Goal: Information Seeking & Learning: Learn about a topic

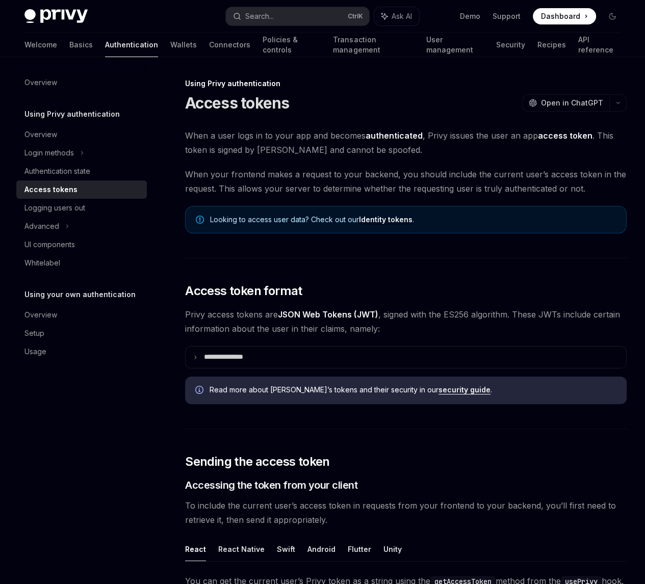
click at [0, 0] on div "On this page Access token format Sending the access token Accessing the token f…" at bounding box center [0, 0] width 0 height 0
drag, startPoint x: 510, startPoint y: 291, endPoint x: 466, endPoint y: 283, distance: 44.9
click at [0, 0] on div "On this page Access token format Sending the access token Accessing the token f…" at bounding box center [0, 0] width 0 height 0
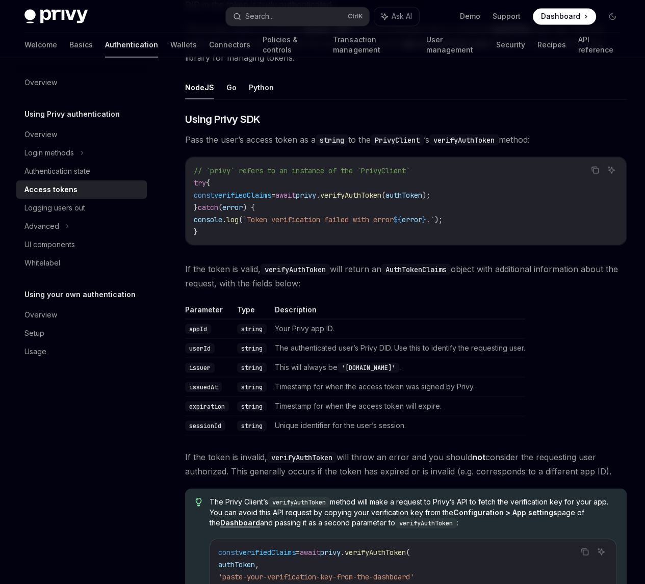
scroll to position [1580, 0]
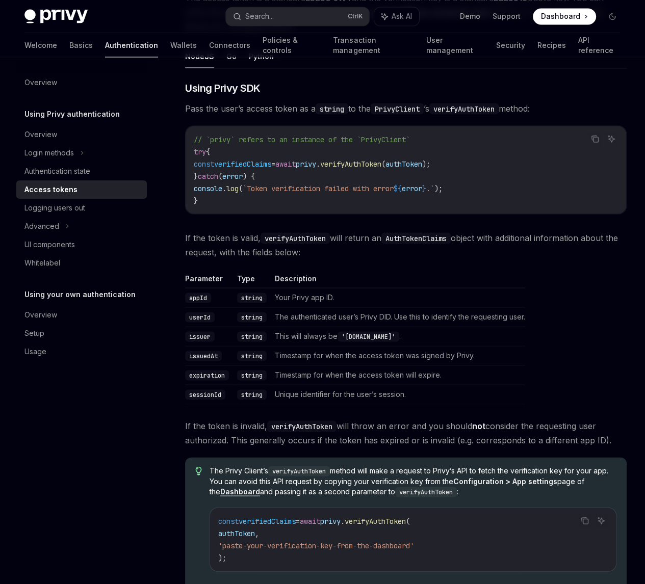
click at [369, 214] on div "Copy Ask AI // `privy` refers to an instance of the `PrivyClient` try { const v…" at bounding box center [405, 169] width 441 height 89
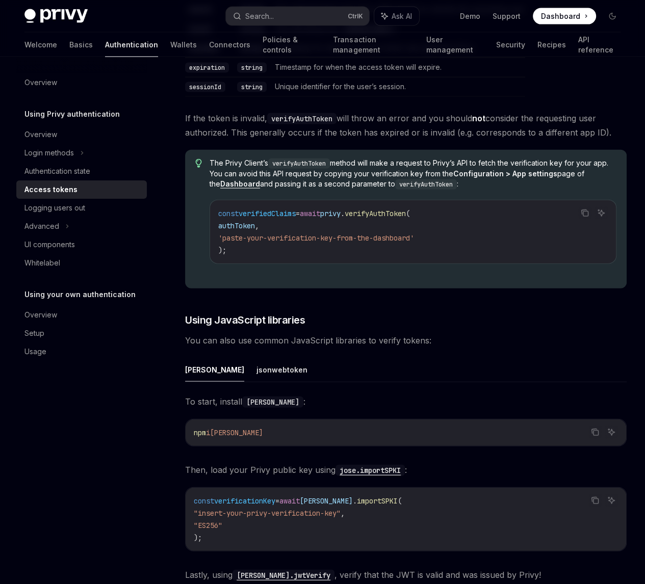
scroll to position [1886, 0]
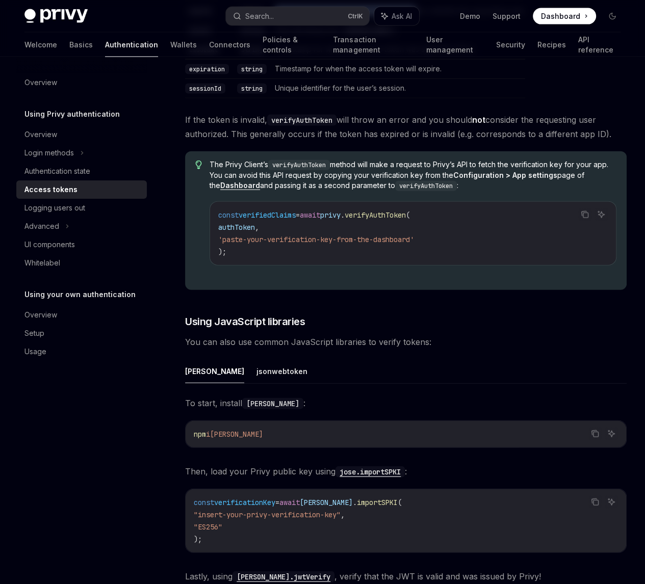
drag, startPoint x: 276, startPoint y: 224, endPoint x: 419, endPoint y: 227, distance: 142.8
click at [419, 20] on td "The authenticated user’s Privy DID. Use this to identify the requesting user." at bounding box center [398, 10] width 254 height 19
click at [418, 20] on td "The authenticated user’s Privy DID. Use this to identify the requesting user." at bounding box center [398, 10] width 254 height 19
drag, startPoint x: 395, startPoint y: 236, endPoint x: 282, endPoint y: 223, distance: 113.9
click at [279, 20] on td "The authenticated user’s Privy DID. Use this to identify the requesting user." at bounding box center [398, 10] width 254 height 19
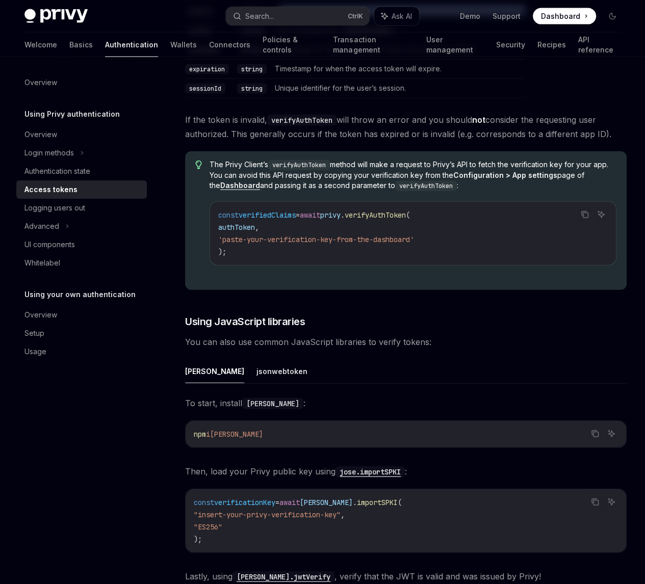
click at [376, 20] on td "The authenticated user’s Privy DID. Use this to identify the requesting user." at bounding box center [398, 10] width 254 height 19
click at [0, 0] on div "On this page Access token format Sending the access token Accessing the token f…" at bounding box center [0, 0] width 0 height 0
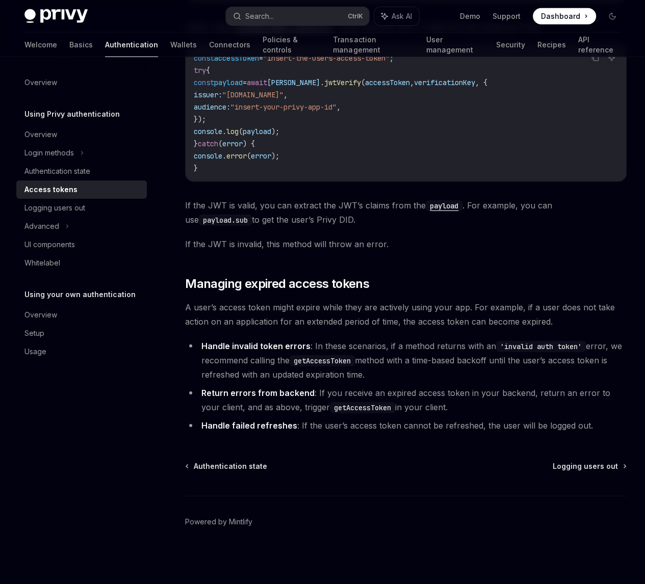
scroll to position [2804, 0]
click at [0, 0] on div "On this page Access token format Sending the access token Accessing the token f…" at bounding box center [0, 0] width 0 height 0
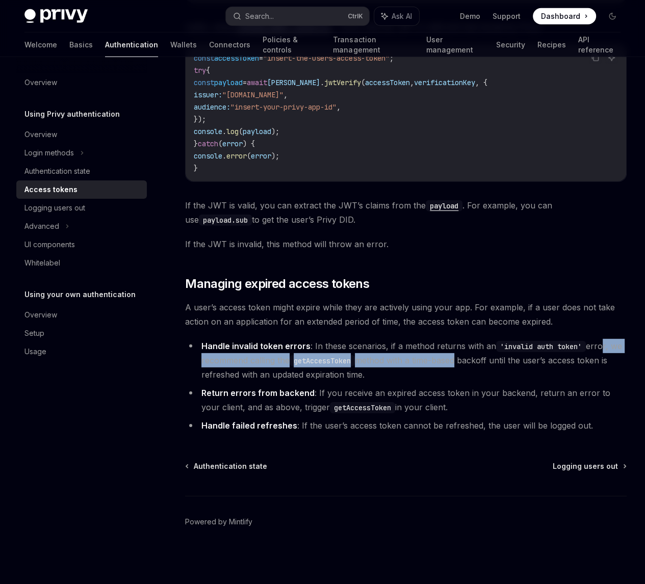
drag, startPoint x: 369, startPoint y: 340, endPoint x: 408, endPoint y: 359, distance: 43.6
click at [408, 358] on li "Handle invalid token errors : In these scenarios, if a method returns with an '…" at bounding box center [405, 360] width 441 height 43
click at [408, 361] on li "Handle invalid token errors : In these scenarios, if a method returns with an '…" at bounding box center [405, 360] width 441 height 43
drag, startPoint x: 458, startPoint y: 354, endPoint x: 332, endPoint y: 353, distance: 126.4
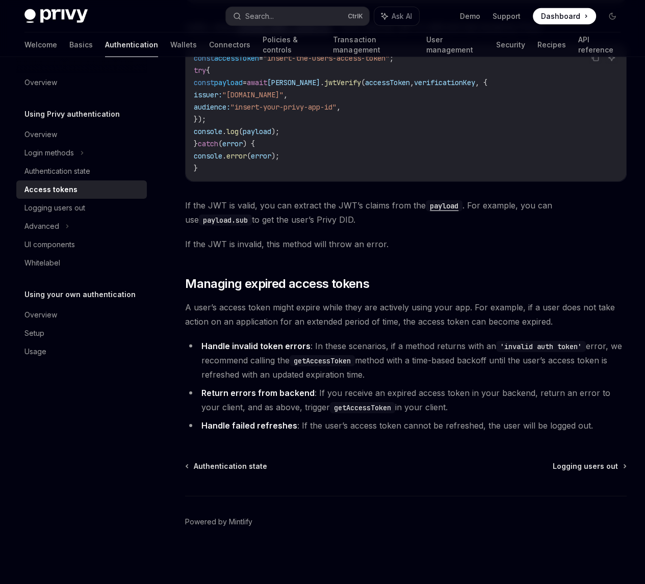
click at [380, 372] on li "Handle invalid token errors : In these scenarios, if a method returns with an '…" at bounding box center [405, 360] width 441 height 43
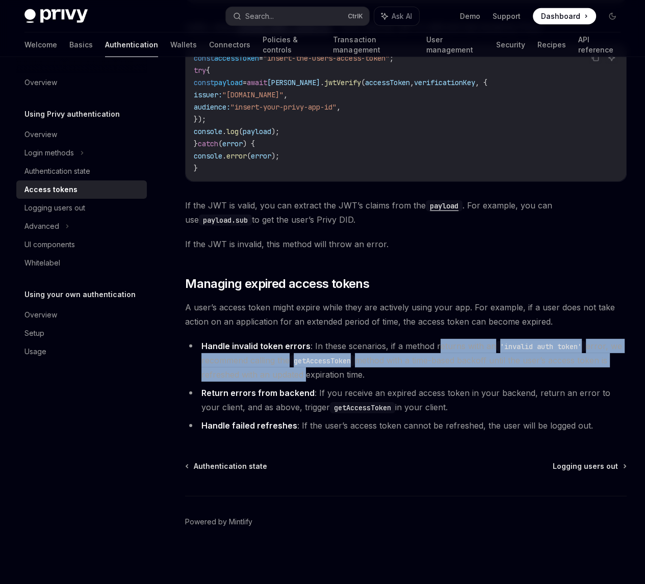
drag, startPoint x: 437, startPoint y: 372, endPoint x: 204, endPoint y: 337, distance: 235.5
click at [204, 339] on li "Handle invalid token errors : In these scenarios, if a method returns with an '…" at bounding box center [405, 360] width 441 height 43
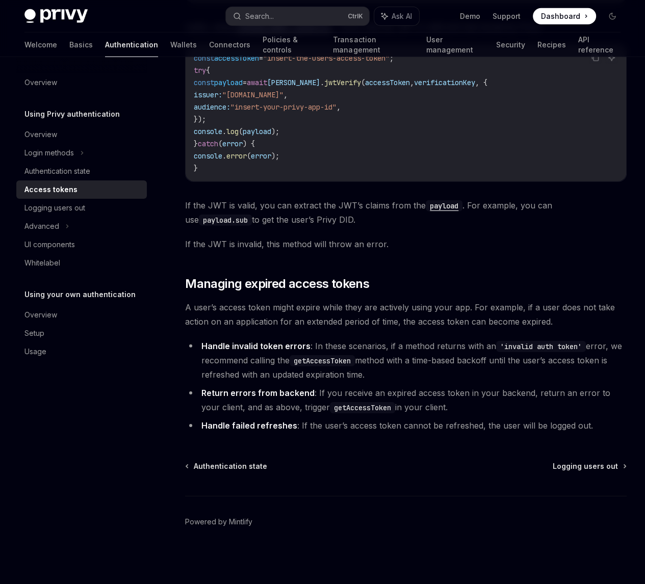
click at [310, 380] on li "Handle invalid token errors : In these scenarios, if a method returns with an '…" at bounding box center [405, 360] width 441 height 43
drag, startPoint x: 267, startPoint y: 372, endPoint x: 192, endPoint y: 344, distance: 80.5
click at [192, 344] on li "Handle invalid token errors : In these scenarios, if a method returns with an '…" at bounding box center [405, 360] width 441 height 43
click at [410, 376] on li "Handle invalid token errors : In these scenarios, if a method returns with an '…" at bounding box center [405, 360] width 441 height 43
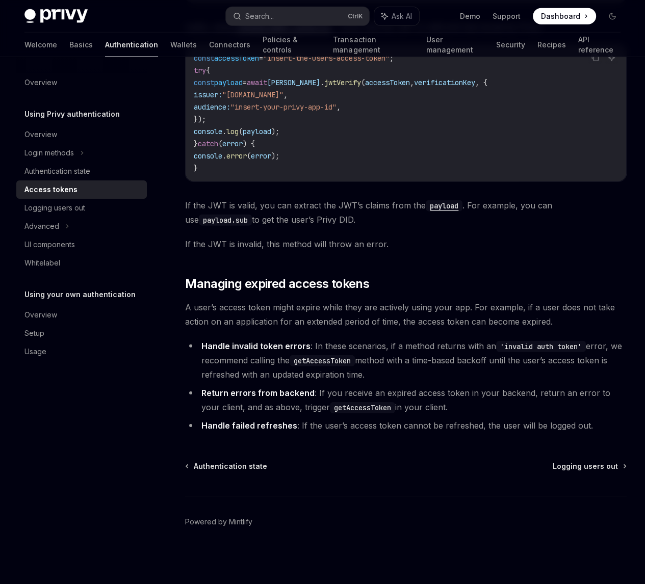
drag, startPoint x: 452, startPoint y: 379, endPoint x: 237, endPoint y: 343, distance: 218.2
drag, startPoint x: 292, startPoint y: 378, endPoint x: 324, endPoint y: 348, distance: 44.4
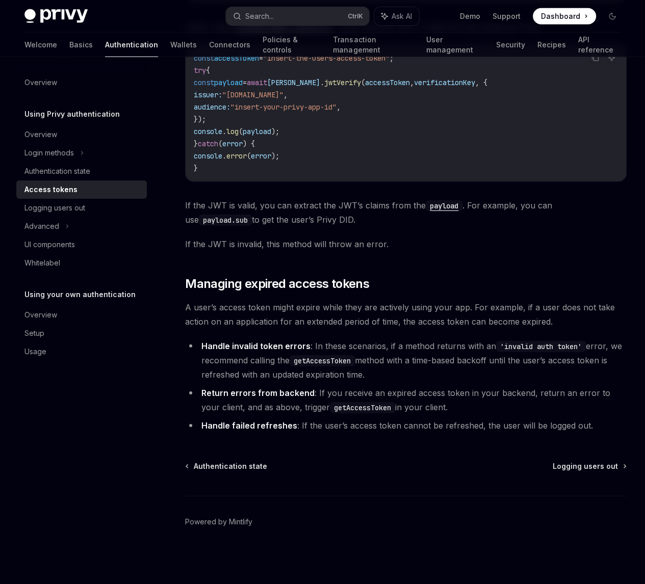
click at [429, 357] on li "Handle invalid token errors : In these scenarios, if a method returns with an '…" at bounding box center [405, 360] width 441 height 43
click at [0, 0] on div "On this page Access token format Sending the access token Accessing the token f…" at bounding box center [0, 0] width 0 height 0
click at [161, 423] on div "Overview Using Privy authentication Overview Login methods Authentication state…" at bounding box center [89, 320] width 147 height 527
click at [0, 0] on div "On this page Access token format Sending the access token Accessing the token f…" at bounding box center [0, 0] width 0 height 0
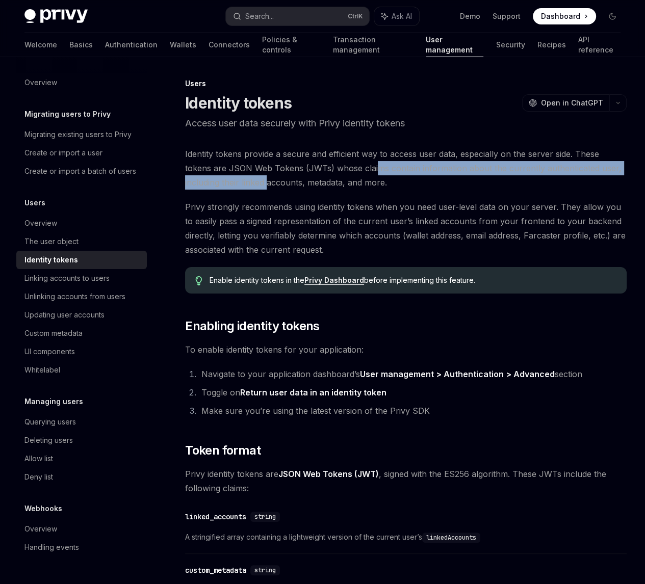
drag, startPoint x: 329, startPoint y: 188, endPoint x: 385, endPoint y: 198, distance: 57.0
click at [382, 190] on span "Identity tokens provide a secure and efficient way to access user data, especia…" at bounding box center [405, 168] width 441 height 43
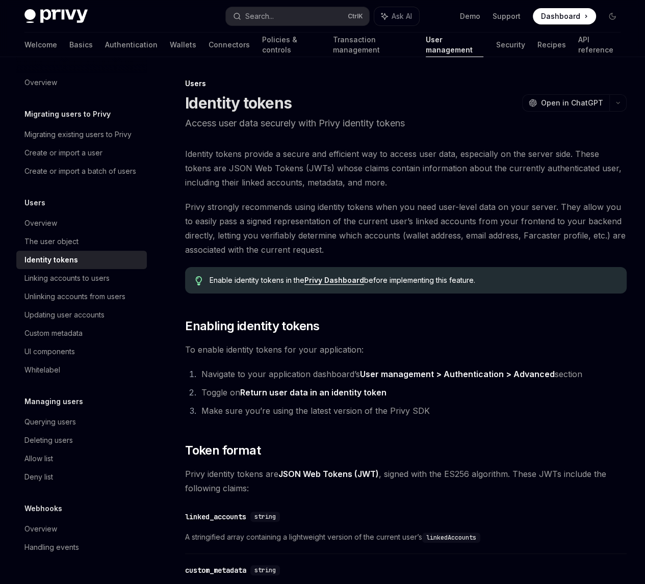
click at [386, 190] on span "Identity tokens provide a secure and efficient way to access user data, especia…" at bounding box center [405, 168] width 441 height 43
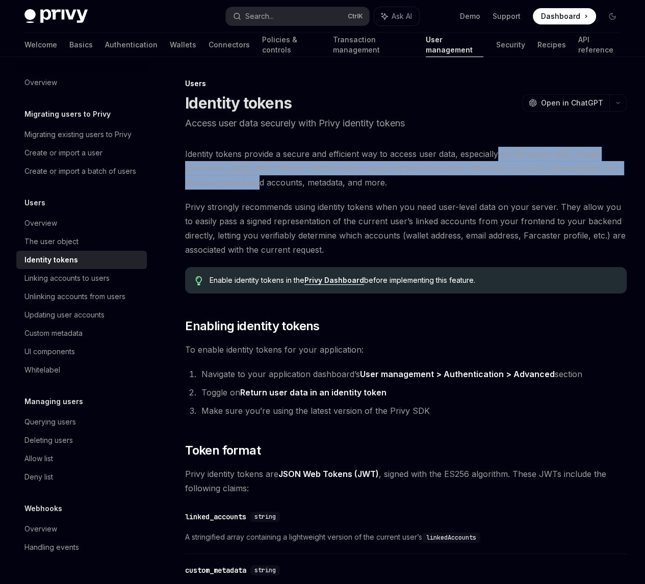
drag, startPoint x: 244, startPoint y: 169, endPoint x: 372, endPoint y: 202, distance: 132.3
click at [372, 190] on span "Identity tokens provide a secure and efficient way to access user data, especia…" at bounding box center [405, 168] width 441 height 43
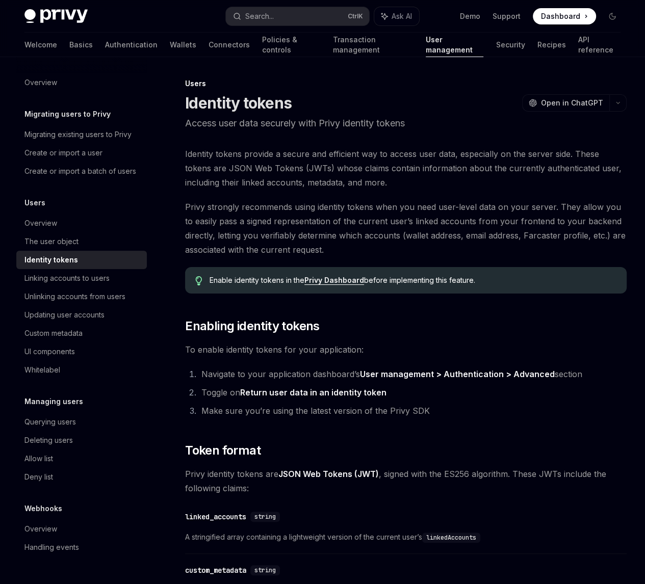
click at [368, 190] on span "Identity tokens provide a secure and efficient way to access user data, especia…" at bounding box center [405, 168] width 441 height 43
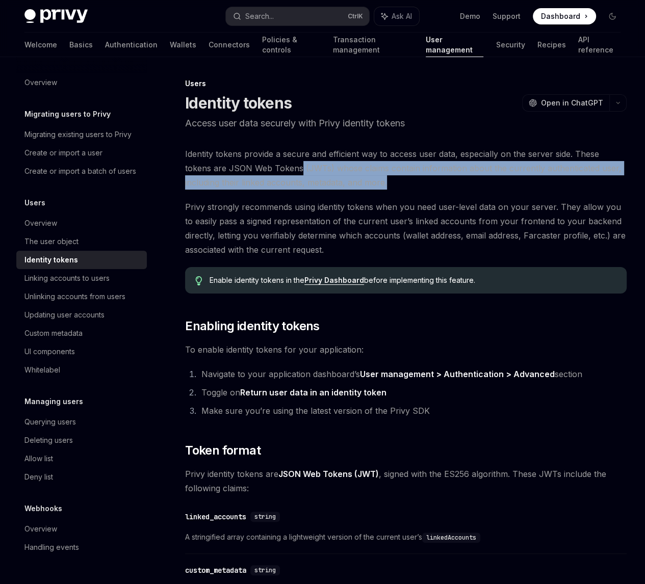
drag, startPoint x: 331, startPoint y: 210, endPoint x: 214, endPoint y: 185, distance: 120.0
click at [214, 185] on span "Identity tokens provide a secure and efficient way to access user data, especia…" at bounding box center [405, 168] width 441 height 43
click at [359, 190] on span "Identity tokens provide a secure and efficient way to access user data, especia…" at bounding box center [405, 168] width 441 height 43
